Goal: Transaction & Acquisition: Purchase product/service

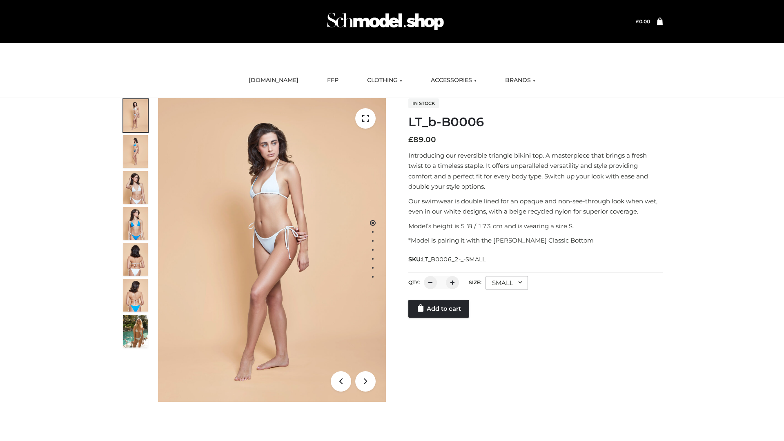
click at [439, 309] on link "Add to cart" at bounding box center [438, 309] width 61 height 18
